Goal: Transaction & Acquisition: Purchase product/service

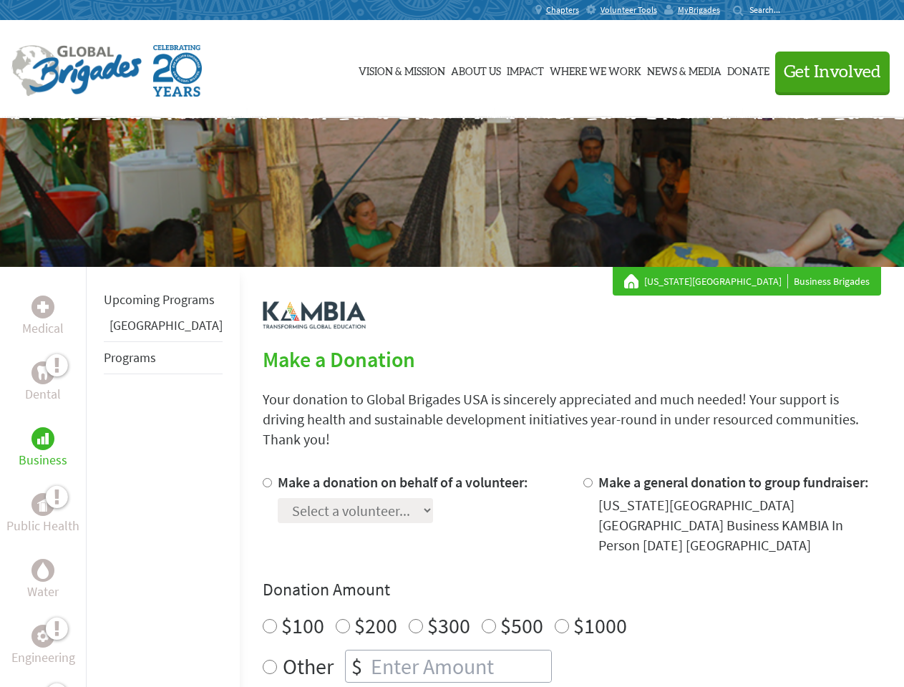
click at [790, 10] on div "Search for:" at bounding box center [761, 9] width 57 height 11
click at [826, 72] on span "Get Involved" at bounding box center [832, 72] width 97 height 17
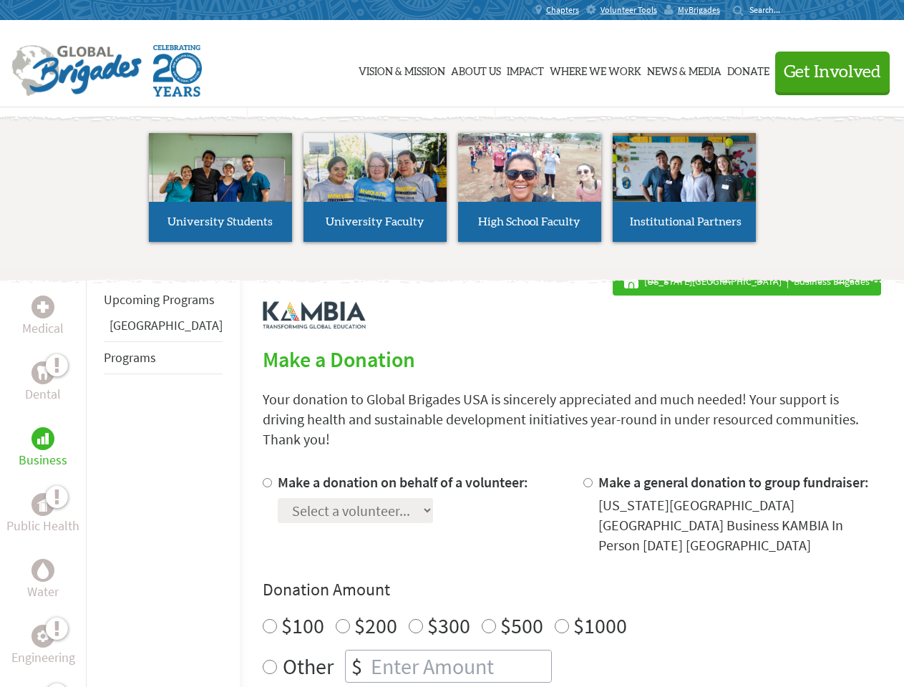
click at [453, 193] on li "High School Faculty" at bounding box center [530, 188] width 155 height 132
click at [96, 477] on div "Upcoming Programs Panama Programs" at bounding box center [163, 610] width 154 height 687
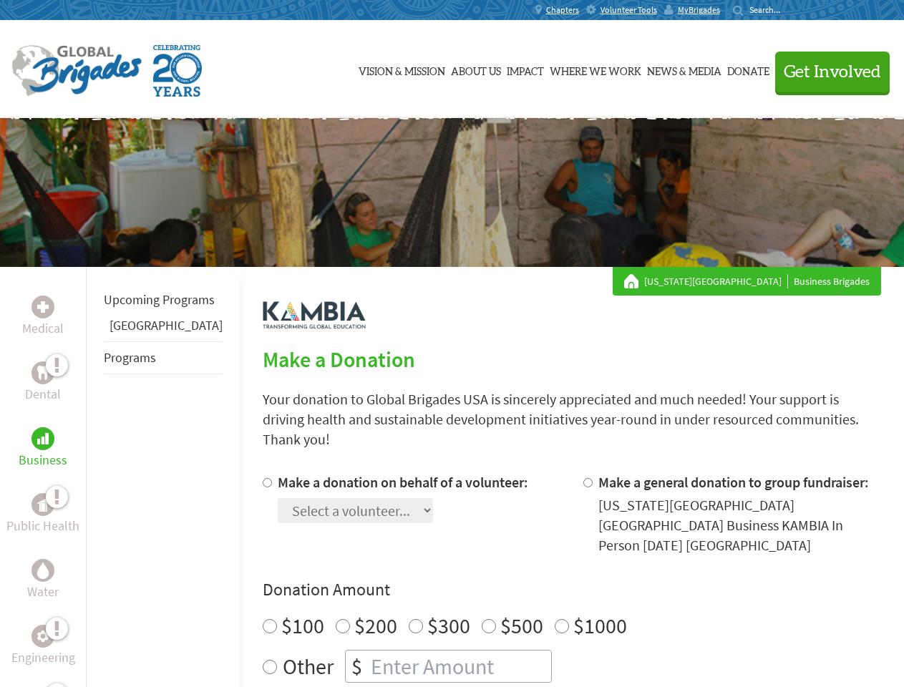
click at [548, 579] on div "Donation Amount $100 $200 $300 $500 $1000 Other $" at bounding box center [572, 631] width 619 height 105
click at [263, 478] on input "Make a donation on behalf of a volunteer:" at bounding box center [267, 482] width 9 height 9
radio input "true"
click at [584, 478] on input "Make a general donation to group fundraiser:" at bounding box center [588, 482] width 9 height 9
radio input "true"
